Goal: Task Accomplishment & Management: Use online tool/utility

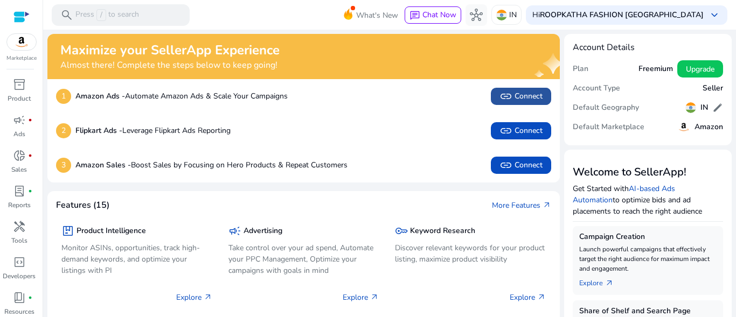
click at [537, 106] on span at bounding box center [521, 97] width 60 height 26
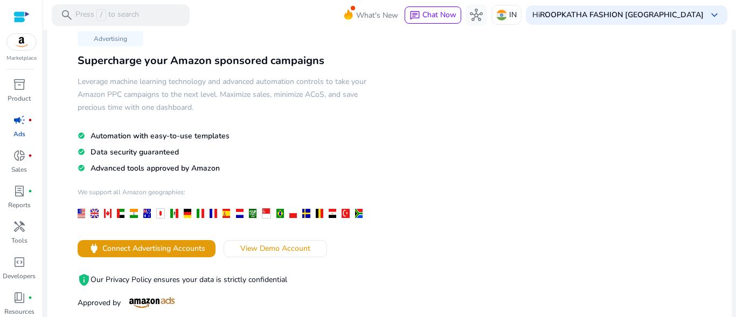
scroll to position [22, 0]
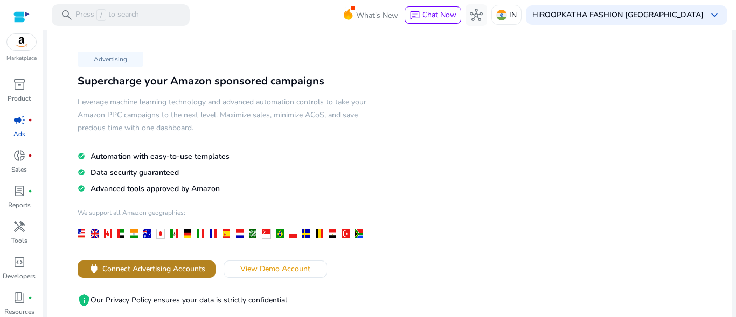
click at [129, 268] on span "Connect Advertising Accounts" at bounding box center [153, 269] width 103 height 11
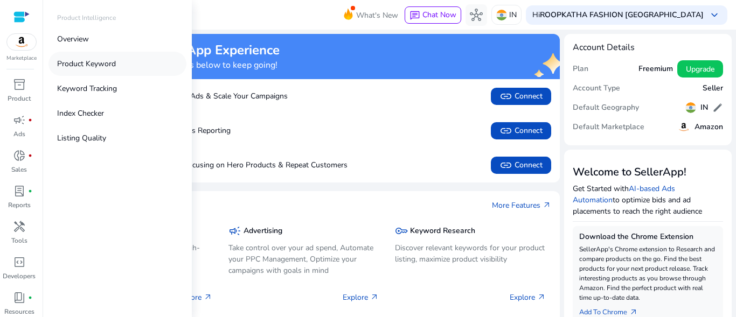
click at [95, 71] on link "Product Keyword" at bounding box center [117, 64] width 138 height 24
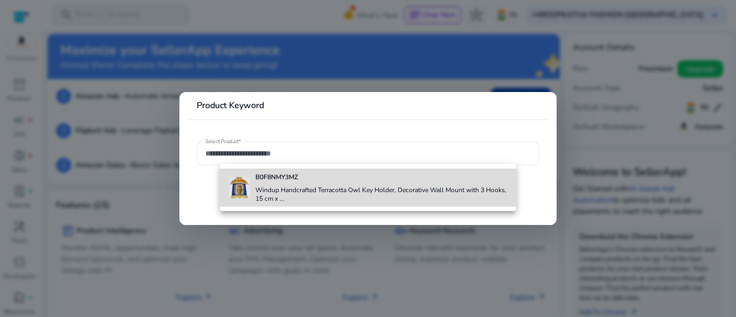
click at [274, 188] on h4 "Windup Handcrafted Terracotta Owl Key Holder, Decorative Wall Mount with 3 Hook…" at bounding box center [381, 194] width 253 height 17
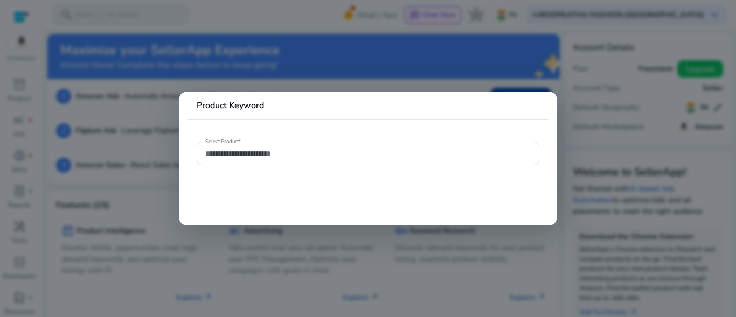
type input "**********"
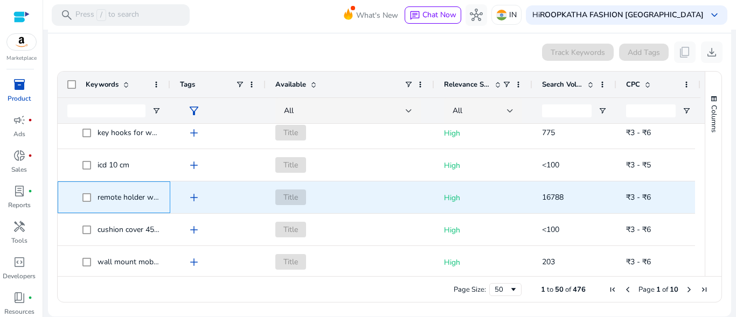
click at [160, 196] on span "remote holder wall mount" at bounding box center [121, 197] width 78 height 22
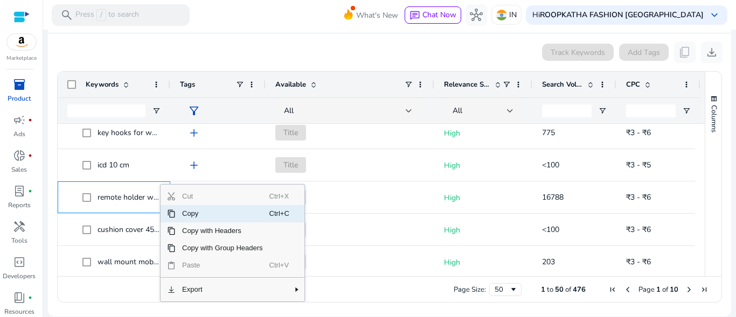
click at [186, 211] on span "Copy" at bounding box center [223, 213] width 94 height 17
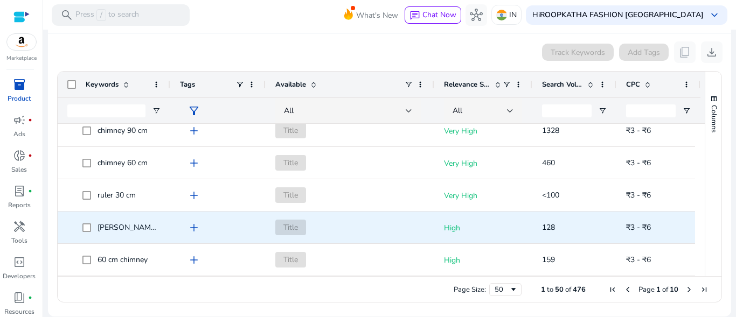
scroll to position [526, 0]
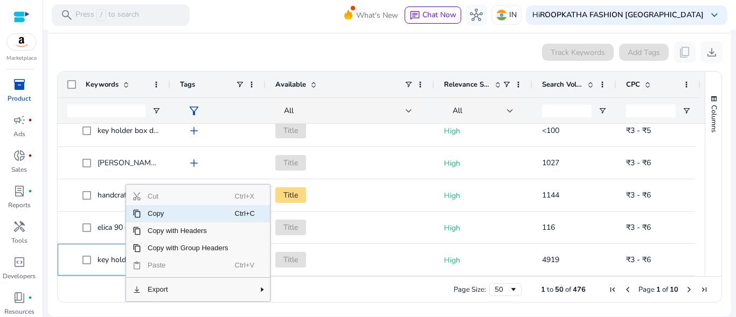
click at [158, 216] on span "Copy" at bounding box center [188, 213] width 94 height 17
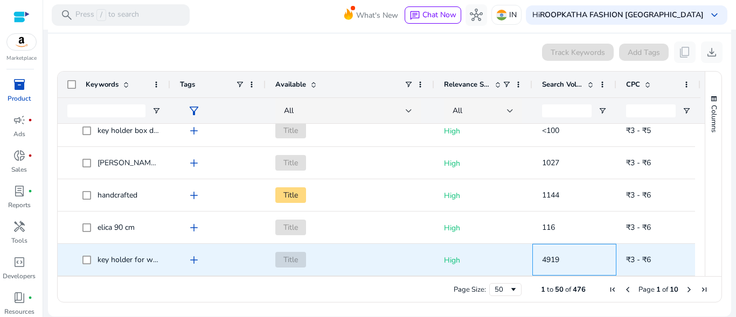
click at [558, 257] on span "4919" at bounding box center [550, 260] width 17 height 10
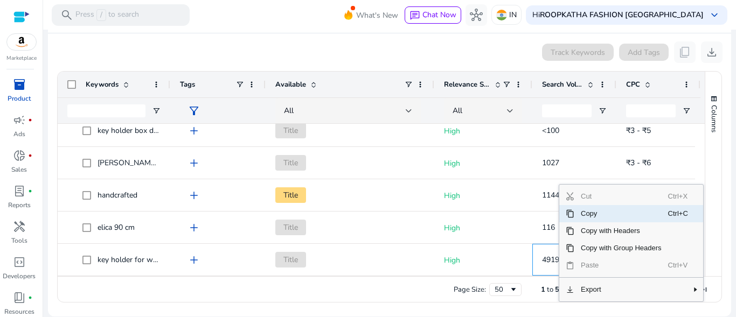
click at [588, 216] on span "Copy" at bounding box center [621, 213] width 94 height 17
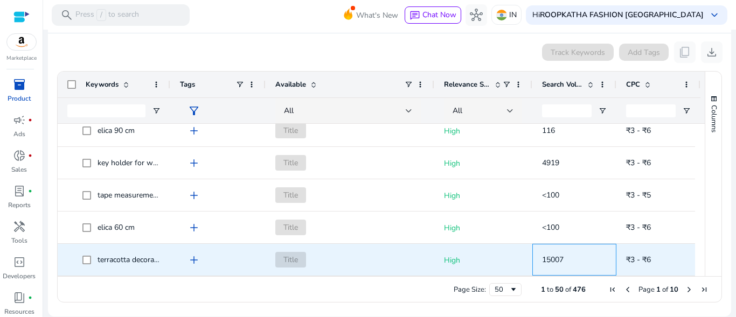
scroll to position [1173, 0]
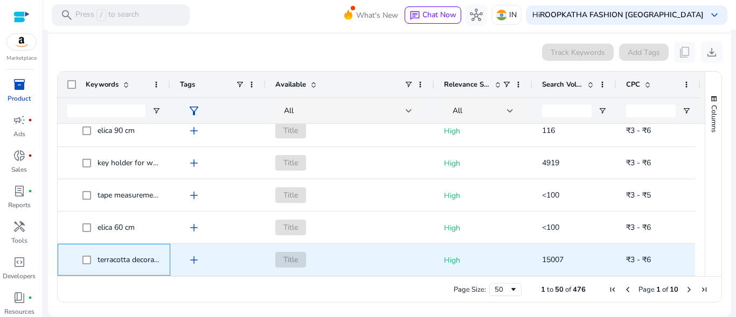
click at [128, 265] on span "terracotta decorative for home" at bounding box center [148, 260] width 101 height 10
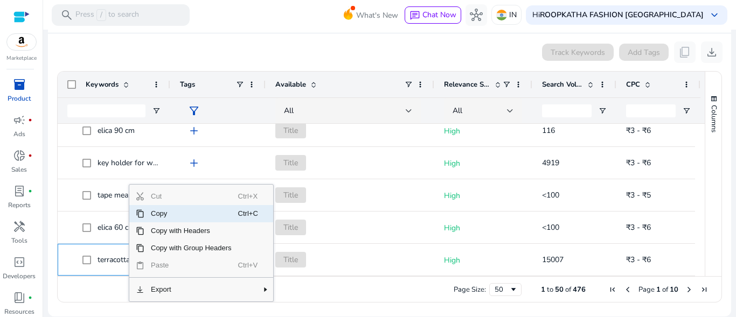
click at [184, 218] on span "Copy" at bounding box center [191, 213] width 94 height 17
click at [171, 212] on span "Copy" at bounding box center [195, 213] width 94 height 17
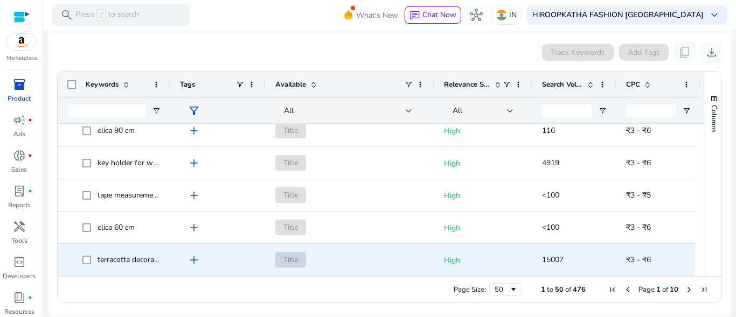
click at [554, 266] on span "15007" at bounding box center [574, 260] width 65 height 22
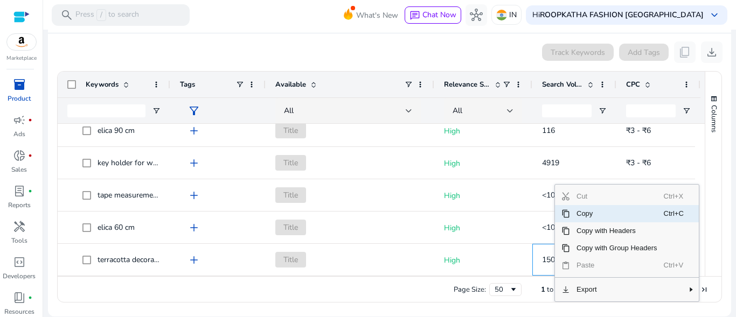
click at [582, 220] on span "Copy" at bounding box center [617, 213] width 94 height 17
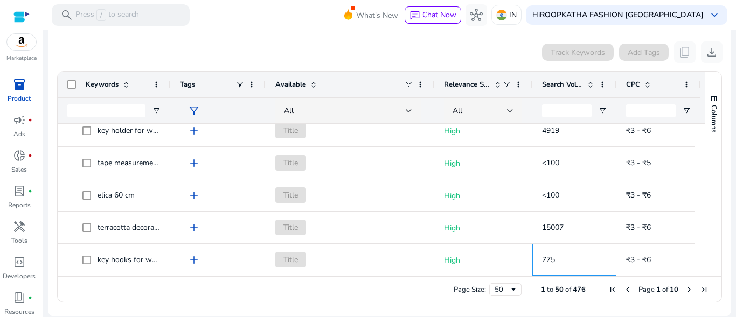
scroll to position [1205, 0]
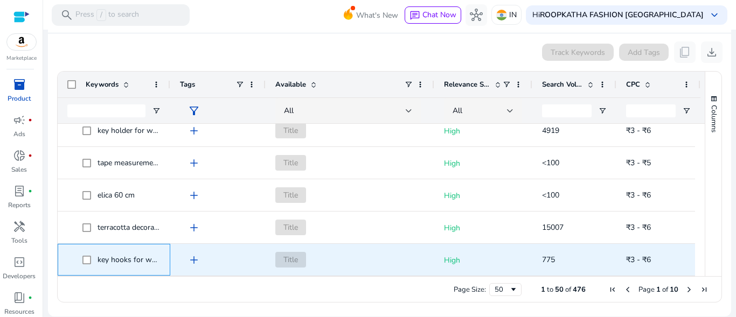
click at [131, 268] on span "key hooks for wall" at bounding box center [121, 260] width 78 height 22
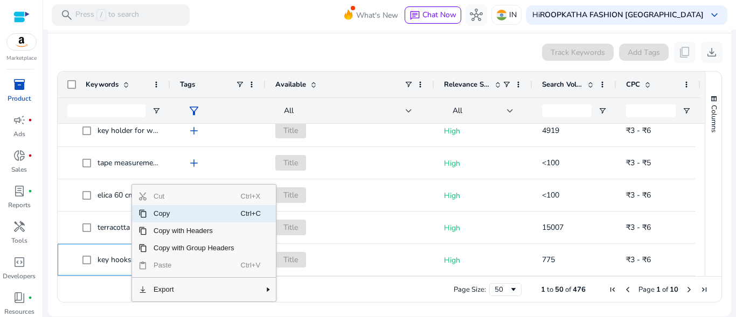
click at [185, 216] on span "Copy" at bounding box center [194, 213] width 94 height 17
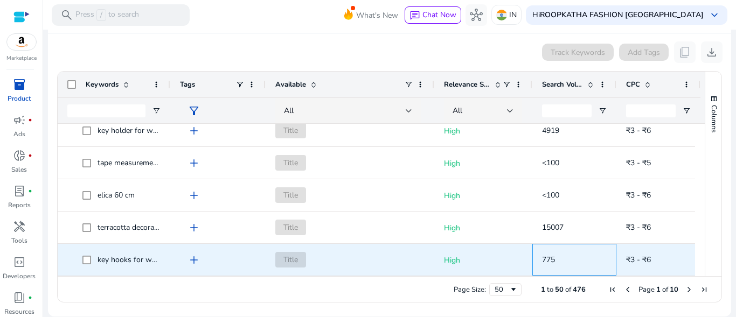
click at [555, 271] on div "775" at bounding box center [574, 260] width 65 height 31
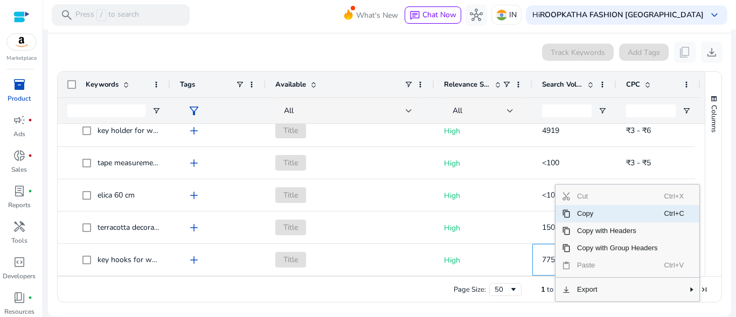
click at [585, 218] on span "Copy" at bounding box center [618, 213] width 94 height 17
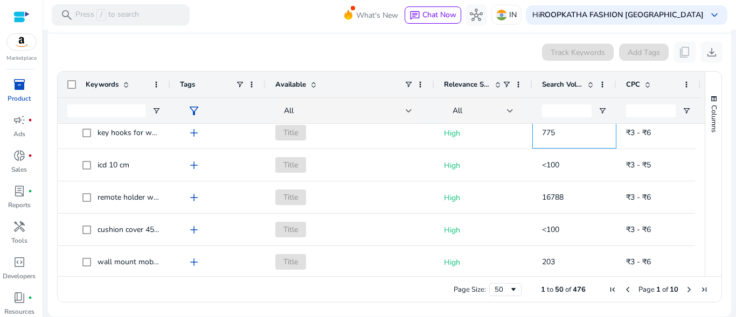
scroll to position [1321, 0]
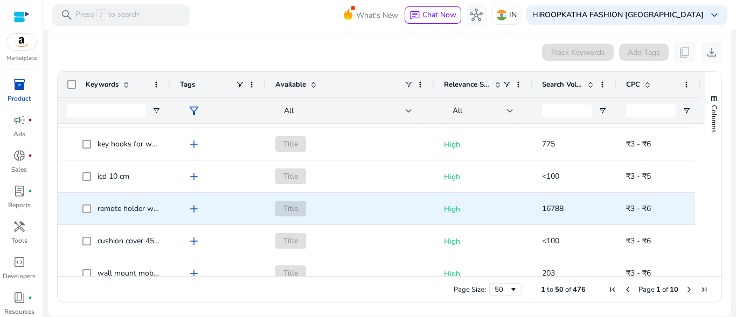
click at [123, 214] on div "remote holder wall mount" at bounding box center [129, 209] width 62 height 15
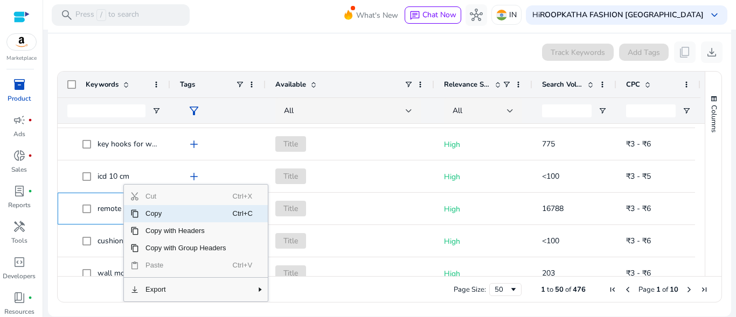
click at [175, 214] on span "Copy" at bounding box center [186, 213] width 94 height 17
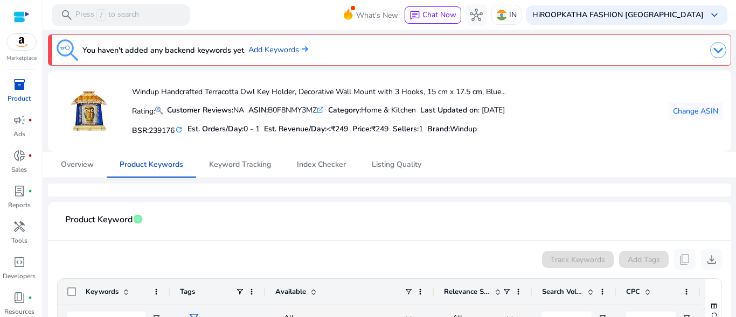
scroll to position [1321, 0]
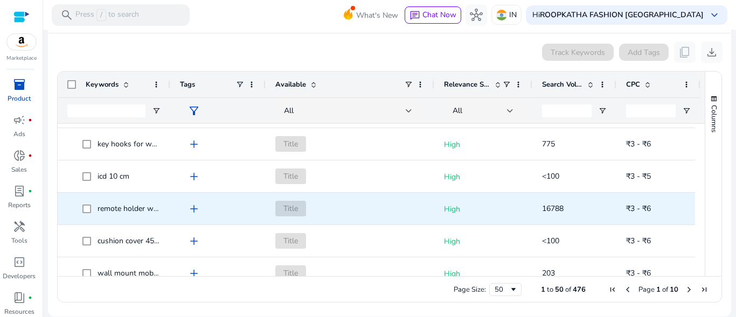
click at [571, 206] on span "16788" at bounding box center [574, 209] width 65 height 22
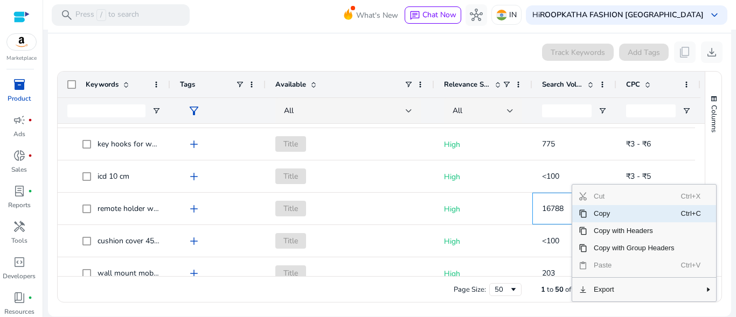
click at [592, 215] on span "Copy" at bounding box center [634, 213] width 94 height 17
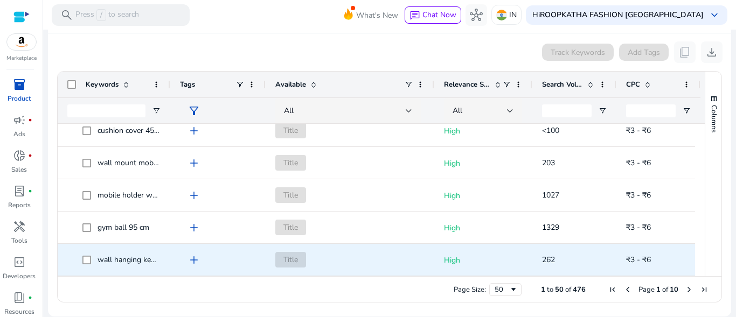
scroll to position [1464, 0]
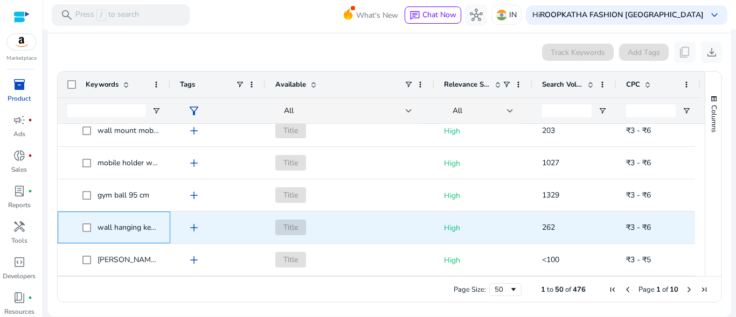
click at [136, 230] on span "wall hanging key holder" at bounding box center [138, 228] width 81 height 10
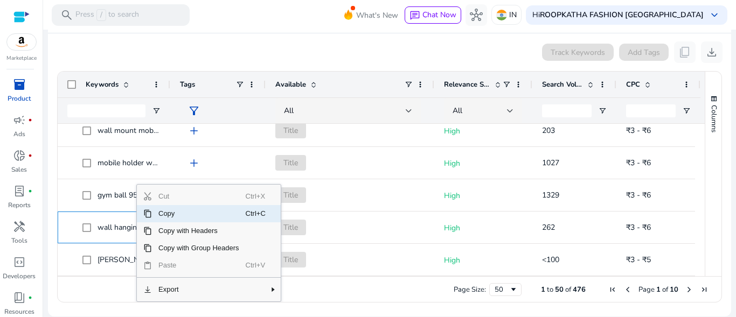
click at [181, 214] on span "Copy" at bounding box center [199, 213] width 94 height 17
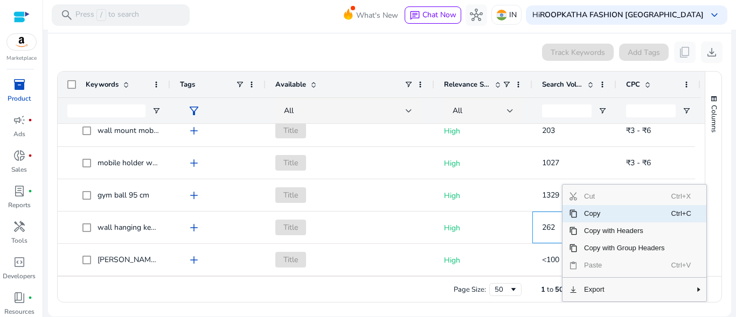
click at [597, 217] on span "Copy" at bounding box center [625, 213] width 94 height 17
